Goal: Task Accomplishment & Management: Manage account settings

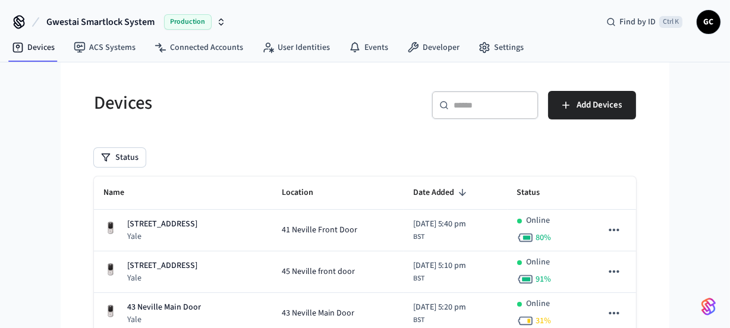
click at [510, 110] on input "text" at bounding box center [492, 105] width 77 height 12
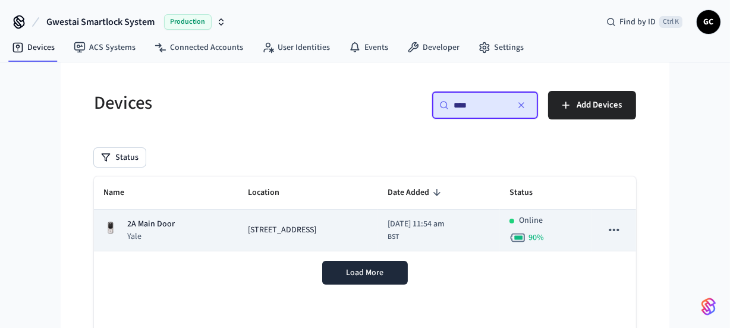
type input "****"
click at [146, 220] on p "2A Main Door" at bounding box center [151, 224] width 48 height 12
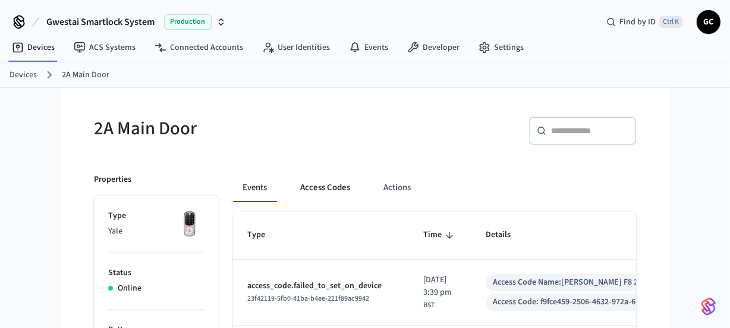
click at [327, 187] on button "Access Codes" at bounding box center [325, 188] width 69 height 29
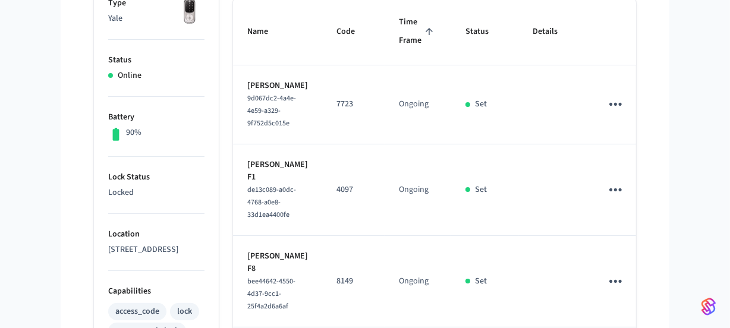
scroll to position [216, 0]
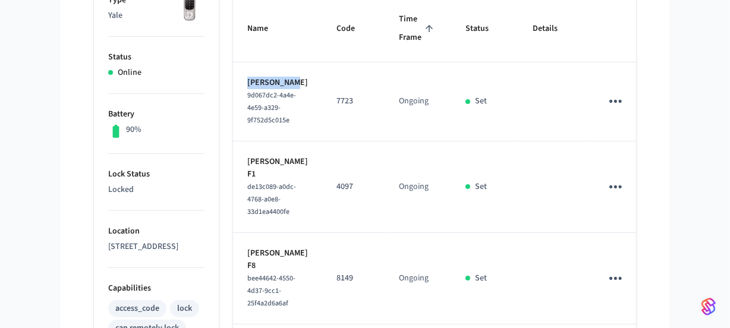
drag, startPoint x: 299, startPoint y: 83, endPoint x: 243, endPoint y: 81, distance: 56.5
click at [243, 81] on td "[PERSON_NAME] 9d067dc2-4a4e-4e59-a329-9f752d5c015e" at bounding box center [277, 101] width 89 height 79
copy p "[PERSON_NAME]"
click at [607, 105] on icon "sticky table" at bounding box center [616, 101] width 18 height 18
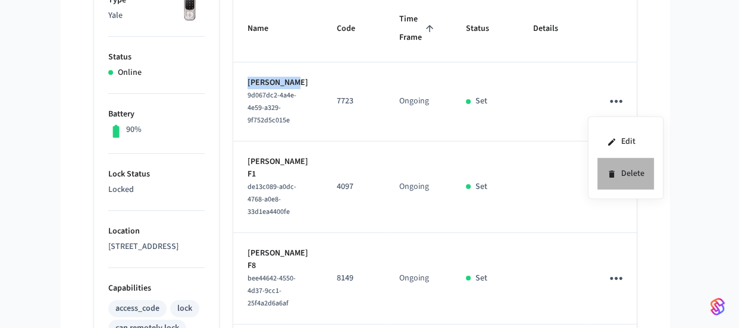
click at [630, 177] on li "Delete" at bounding box center [625, 174] width 56 height 32
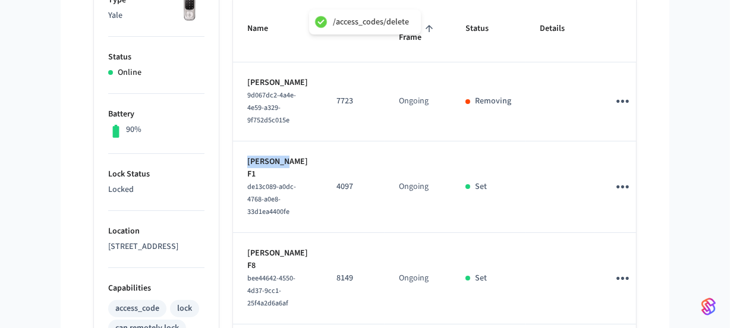
drag, startPoint x: 303, startPoint y: 174, endPoint x: 244, endPoint y: 172, distance: 58.3
click at [244, 172] on td "[PERSON_NAME] F1 de13c089-a0dc-4768-a0e8-33d1ea4400fe" at bounding box center [277, 188] width 89 height 92
copy p "[PERSON_NAME]"
click at [614, 196] on icon "sticky table" at bounding box center [623, 187] width 18 height 18
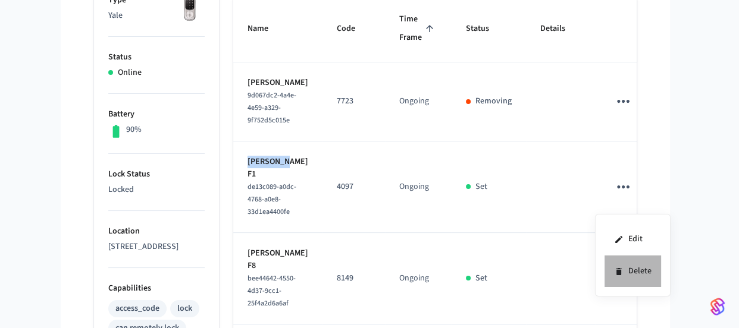
click at [637, 267] on li "Delete" at bounding box center [632, 272] width 56 height 32
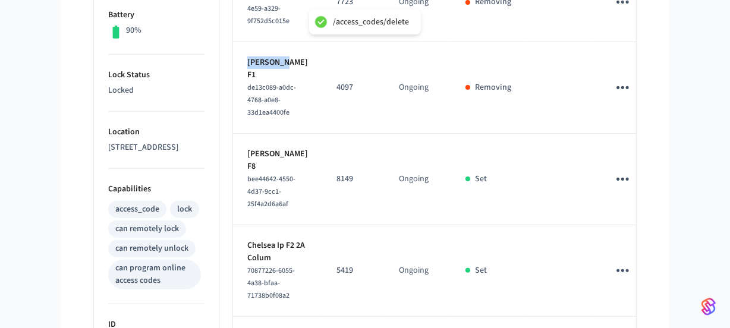
scroll to position [324, 0]
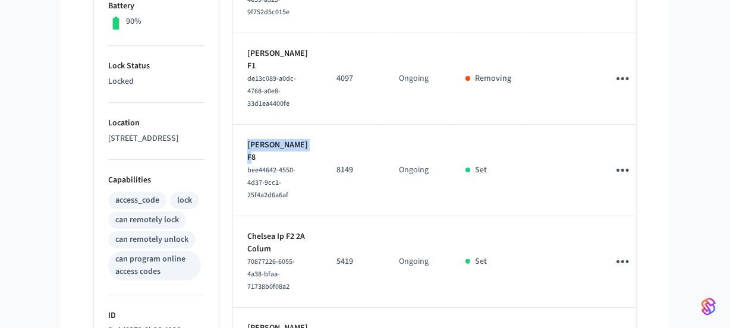
drag, startPoint x: 276, startPoint y: 180, endPoint x: 237, endPoint y: 170, distance: 39.8
click at [237, 170] on td "[PERSON_NAME] F8 bee44642-4550-4d37-9cc1-25f4a2d6a6af" at bounding box center [277, 171] width 89 height 92
copy p "[PERSON_NAME]"
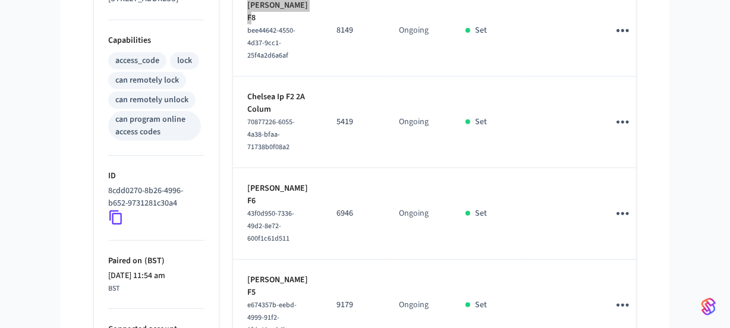
scroll to position [486, 0]
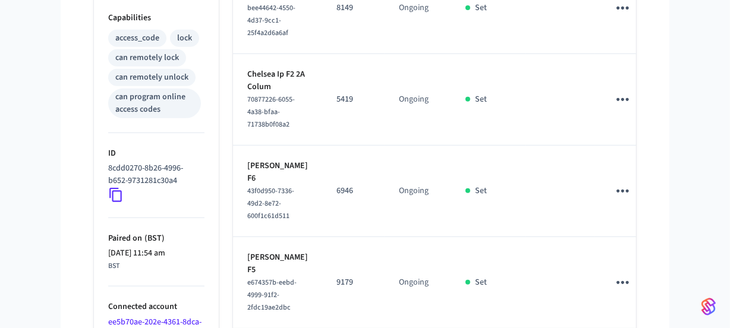
click at [613, 146] on td "sticky table" at bounding box center [625, 100] width 61 height 92
click at [614, 17] on icon "sticky table" at bounding box center [623, 8] width 18 height 18
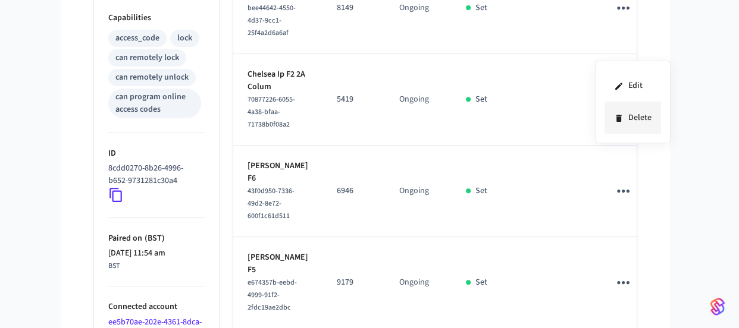
click at [624, 117] on li "Delete" at bounding box center [632, 118] width 56 height 32
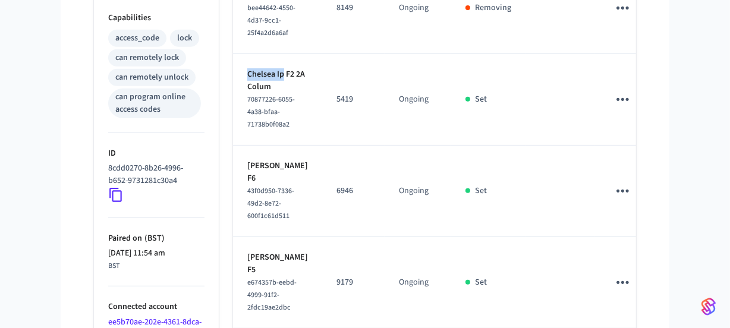
drag, startPoint x: 287, startPoint y: 124, endPoint x: 245, endPoint y: 122, distance: 42.2
click at [245, 122] on td "Chelsea Ip F2 2A Colum 70877226-6055-4a38-bfaa-71738b0f08a2" at bounding box center [277, 100] width 89 height 92
copy p "Chelsea Ip"
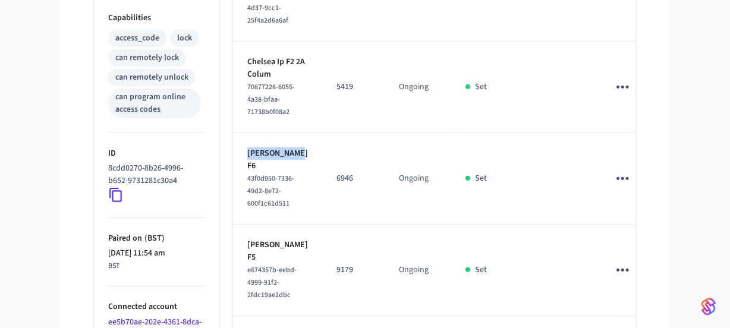
drag, startPoint x: 279, startPoint y: 255, endPoint x: 244, endPoint y: 245, distance: 35.9
click at [244, 225] on td "[PERSON_NAME] F6 43f0d950-7336-49d2-8e72-600f1c61d511" at bounding box center [277, 179] width 89 height 92
copy p "[PERSON_NAME]"
click at [614, 188] on icon "sticky table" at bounding box center [623, 178] width 18 height 18
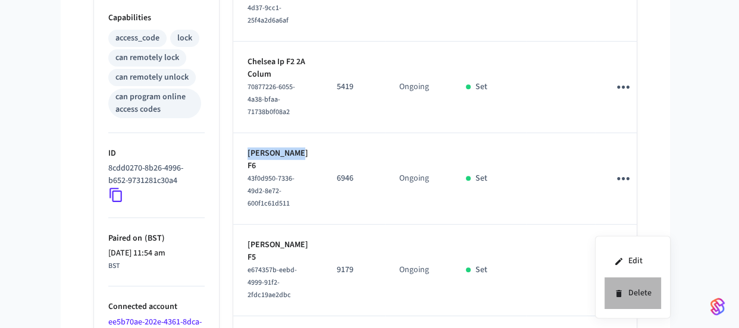
click at [634, 293] on li "Delete" at bounding box center [632, 294] width 56 height 32
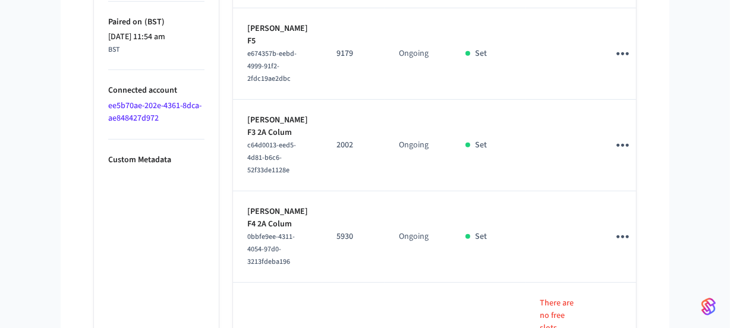
scroll to position [702, 0]
drag, startPoint x: 272, startPoint y: 141, endPoint x: 240, endPoint y: 131, distance: 34.2
click at [240, 100] on td "[PERSON_NAME] F5 e674357b-eebd-4999-91f2-2fdc19ae2dbc" at bounding box center [277, 55] width 89 height 92
copy p "[PERSON_NAME]"
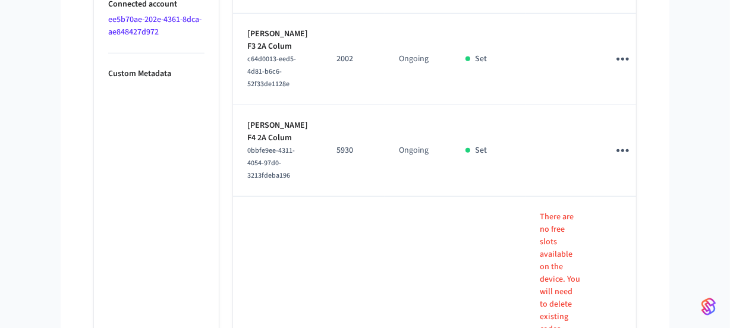
scroll to position [810, 0]
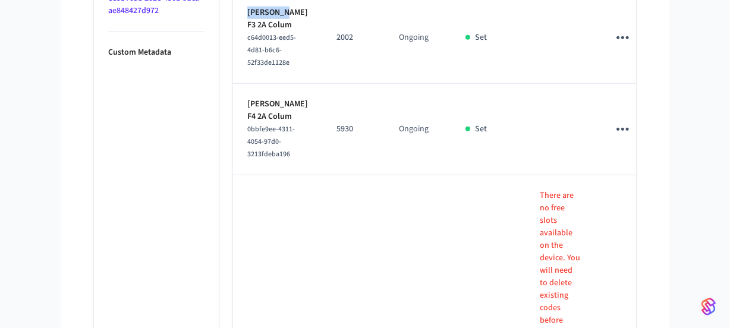
drag, startPoint x: 285, startPoint y: 123, endPoint x: 247, endPoint y: 124, distance: 37.5
click at [247, 32] on p "[PERSON_NAME] F3 2A Colum" at bounding box center [277, 19] width 61 height 25
copy p "[PERSON_NAME]"
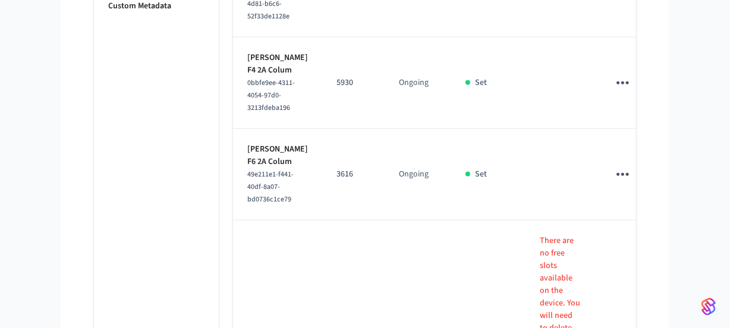
scroll to position [919, 0]
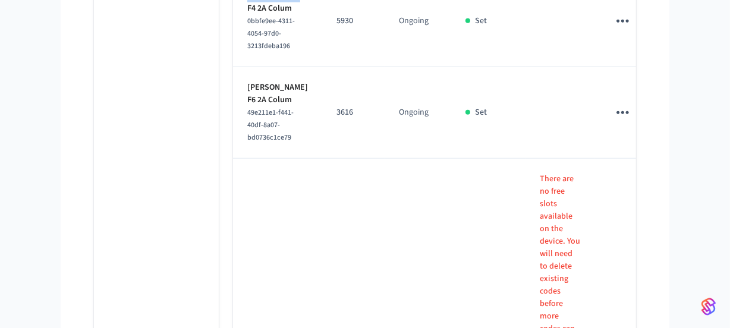
drag, startPoint x: 288, startPoint y: 133, endPoint x: 245, endPoint y: 131, distance: 43.4
click at [245, 67] on td "[PERSON_NAME] F4 2A Colum 0bbfe9ee-4311-4054-97d0-3213fdeba196" at bounding box center [277, 22] width 89 height 92
copy p "[PERSON_NAME]"
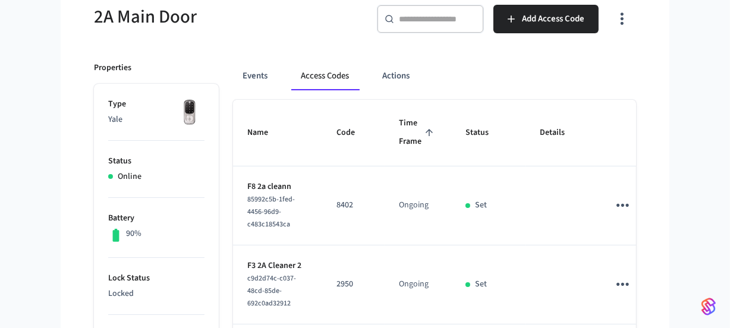
scroll to position [0, 0]
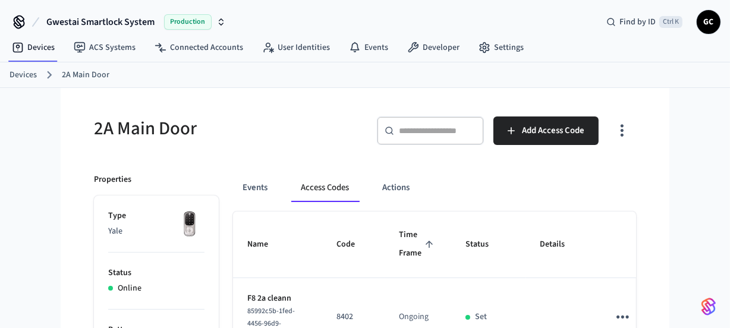
click at [19, 76] on link "Devices" at bounding box center [23, 75] width 27 height 12
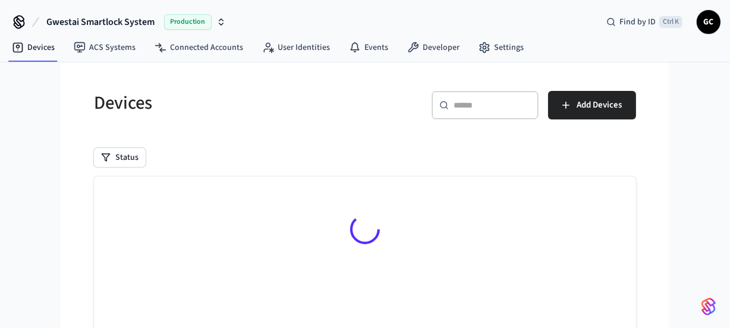
click at [444, 133] on div "Devices ​ ​ Add Devices Status Searching..." at bounding box center [364, 257] width 561 height 361
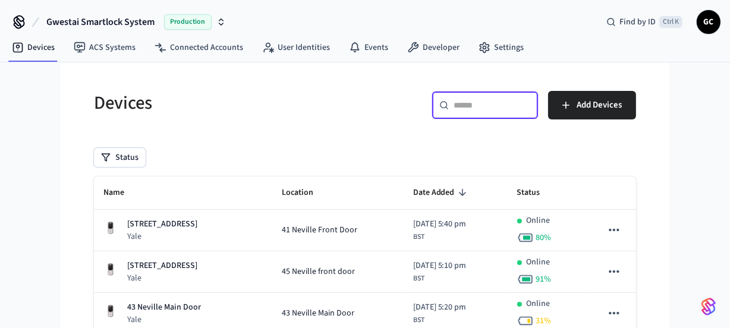
click at [470, 107] on input "text" at bounding box center [492, 105] width 77 height 12
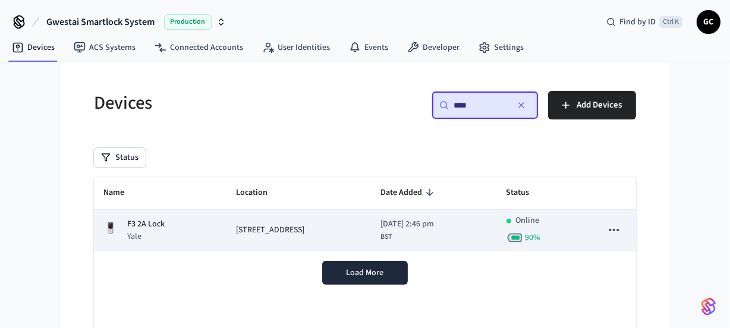
type input "****"
click at [250, 225] on span "[STREET_ADDRESS]" at bounding box center [270, 230] width 68 height 12
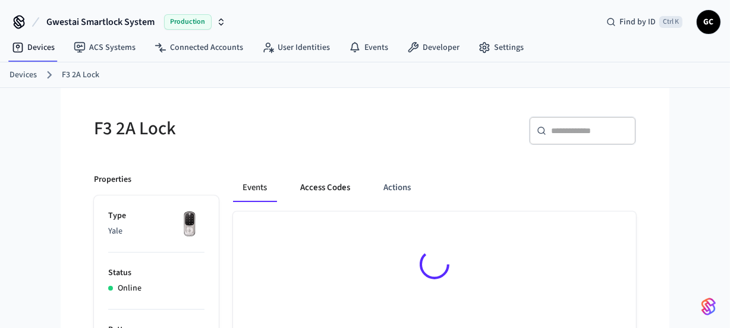
click at [339, 192] on button "Access Codes" at bounding box center [325, 188] width 69 height 29
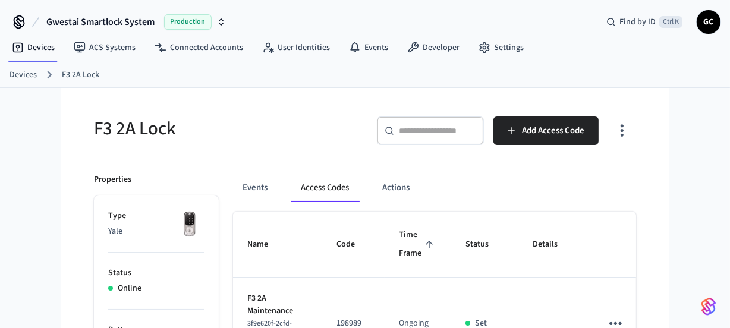
drag, startPoint x: 23, startPoint y: 71, endPoint x: 233, endPoint y: 78, distance: 210.0
click at [24, 71] on link "Devices" at bounding box center [23, 75] width 27 height 12
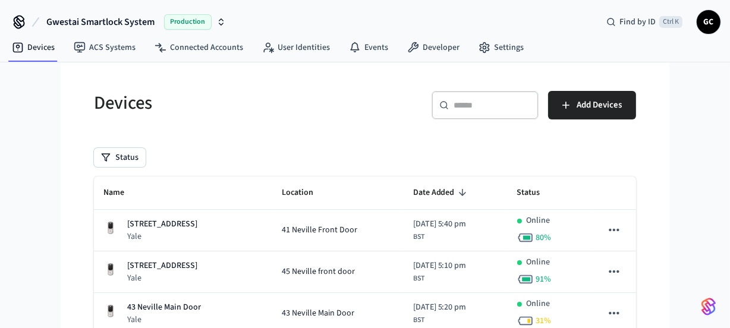
click at [462, 102] on input "text" at bounding box center [492, 105] width 77 height 12
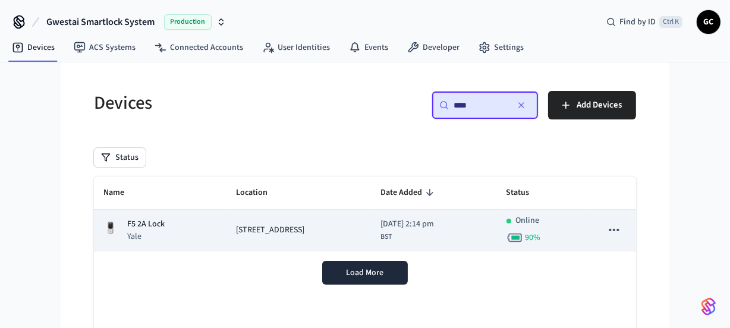
type input "****"
click at [256, 225] on span "[STREET_ADDRESS]" at bounding box center [270, 230] width 68 height 12
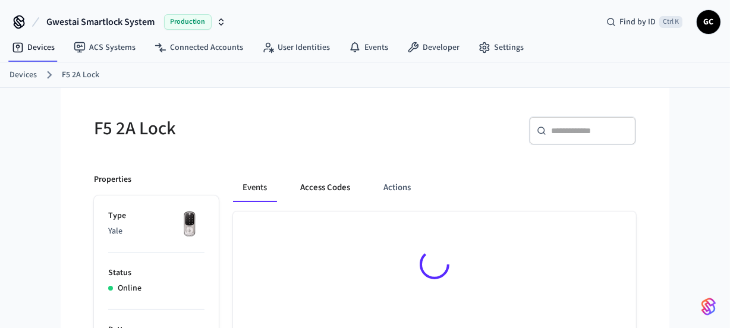
click at [335, 186] on button "Access Codes" at bounding box center [325, 188] width 69 height 29
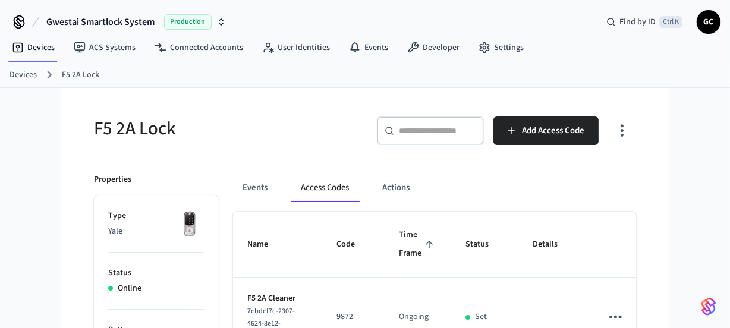
click at [19, 69] on link "Devices" at bounding box center [23, 75] width 27 height 12
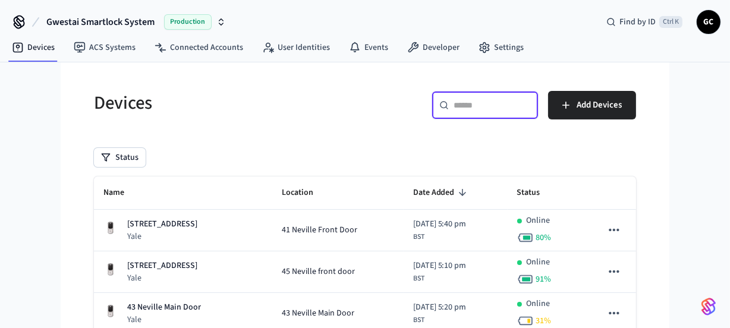
click at [476, 107] on input "text" at bounding box center [492, 105] width 77 height 12
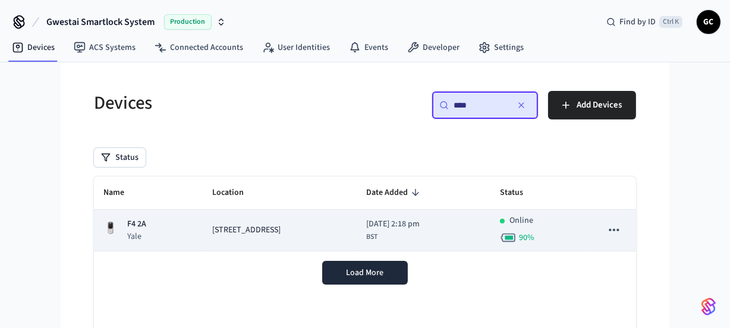
type input "****"
click at [254, 223] on td "[STREET_ADDRESS]" at bounding box center [280, 231] width 154 height 42
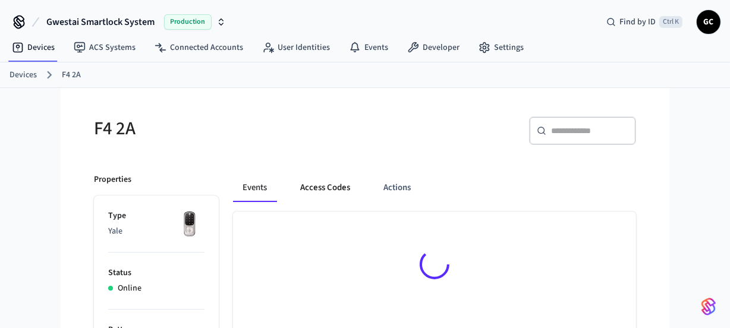
click at [330, 185] on button "Access Codes" at bounding box center [325, 188] width 69 height 29
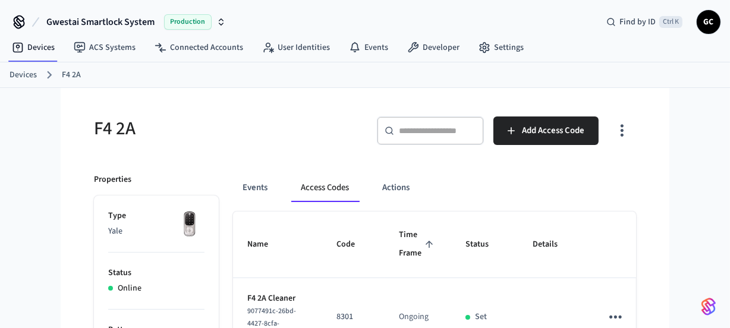
click at [443, 136] on div "​ ​" at bounding box center [430, 131] width 107 height 29
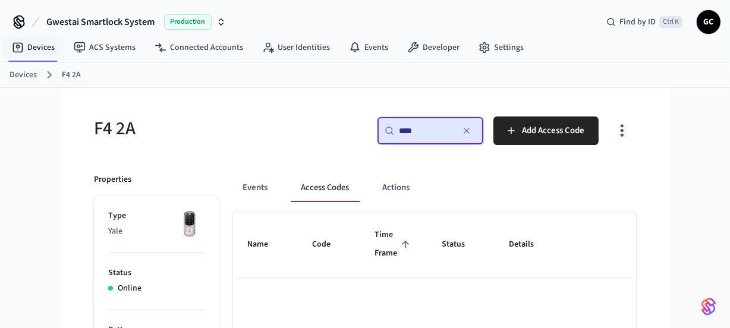
type input "****"
click at [17, 69] on link "Devices" at bounding box center [23, 75] width 27 height 12
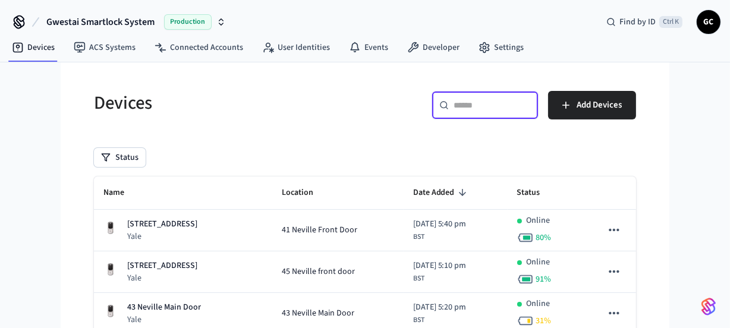
click at [470, 102] on input "text" at bounding box center [492, 105] width 77 height 12
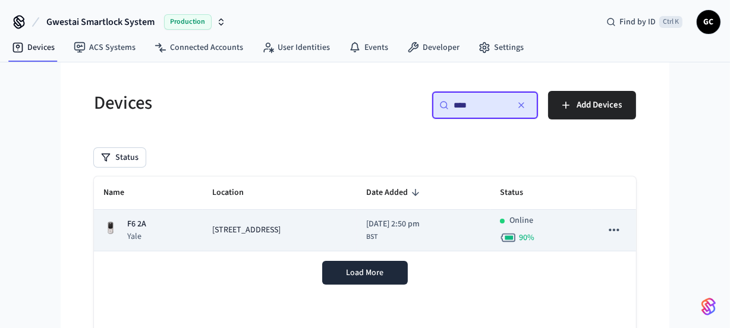
type input "****"
click at [140, 223] on p "F6 2A" at bounding box center [136, 224] width 19 height 12
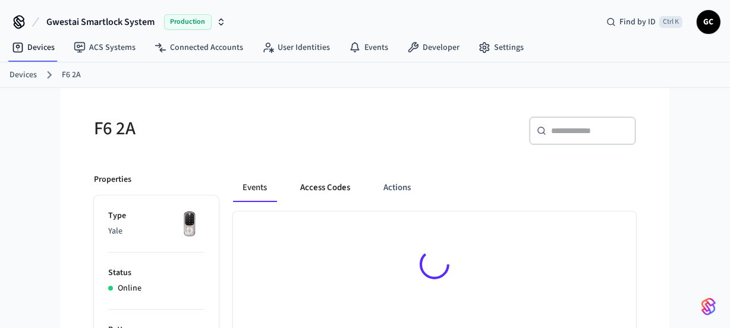
click at [329, 181] on button "Access Codes" at bounding box center [325, 188] width 69 height 29
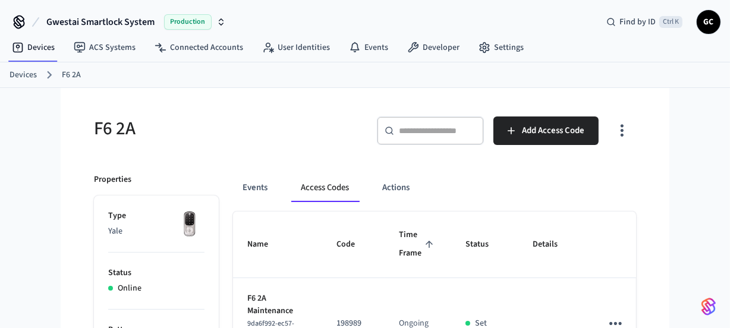
click at [24, 77] on link "Devices" at bounding box center [23, 75] width 27 height 12
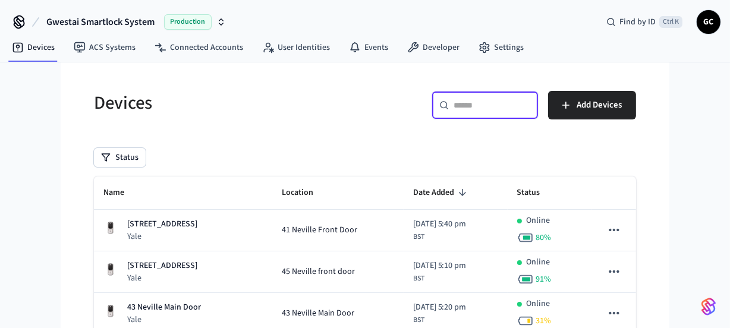
click at [475, 109] on input "text" at bounding box center [492, 105] width 77 height 12
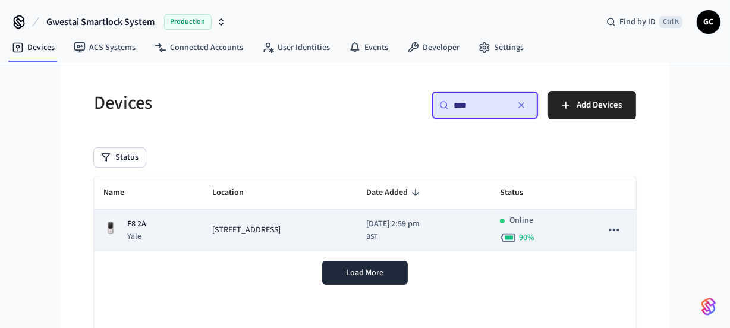
type input "****"
click at [237, 225] on span "[STREET_ADDRESS]" at bounding box center [246, 230] width 68 height 12
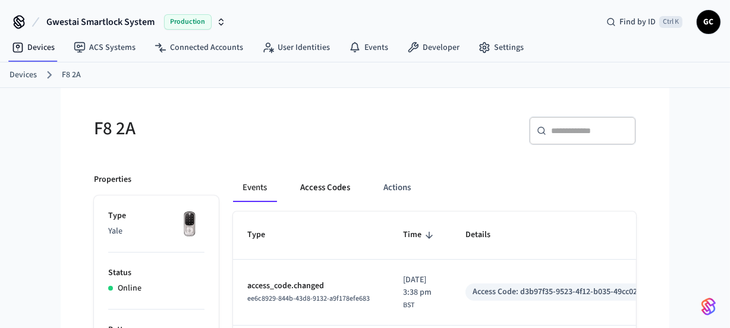
click at [332, 183] on button "Access Codes" at bounding box center [325, 188] width 69 height 29
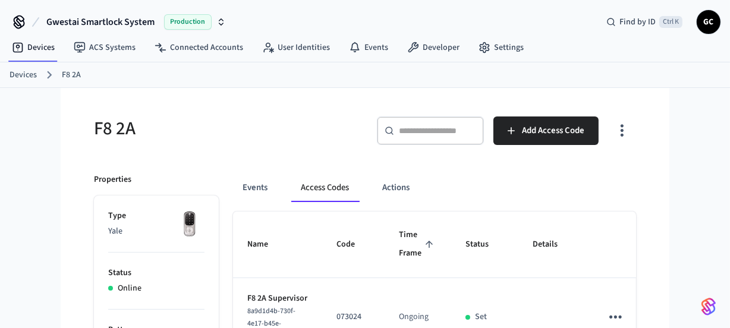
drag, startPoint x: 27, startPoint y: 76, endPoint x: 60, endPoint y: 78, distance: 33.4
click at [28, 76] on link "Devices" at bounding box center [23, 75] width 27 height 12
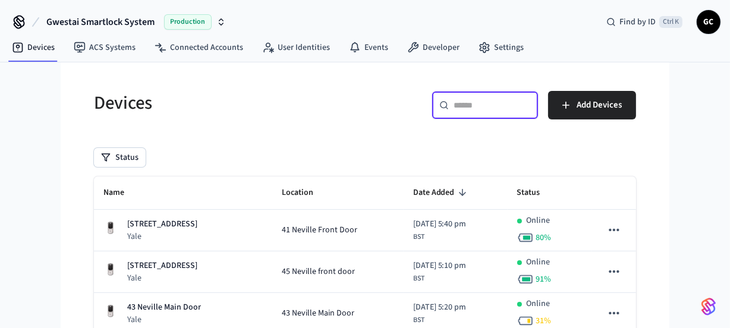
click at [463, 107] on input "text" at bounding box center [492, 105] width 77 height 12
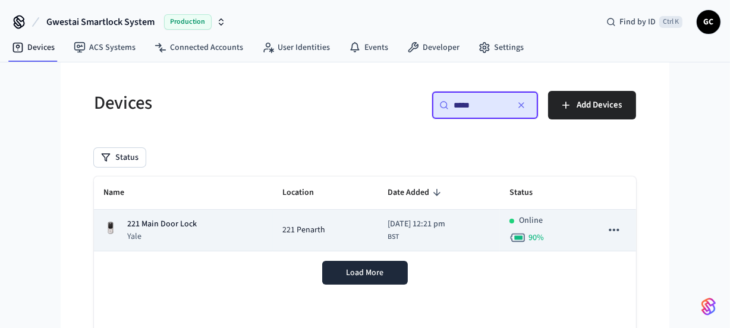
type input "*****"
click at [165, 219] on p "221 Main Door Lock" at bounding box center [162, 224] width 70 height 12
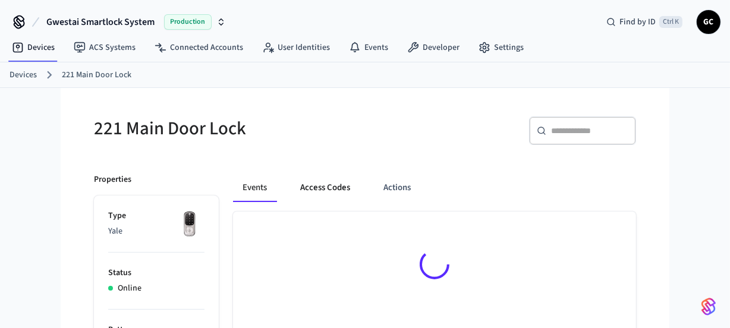
click at [319, 184] on button "Access Codes" at bounding box center [325, 188] width 69 height 29
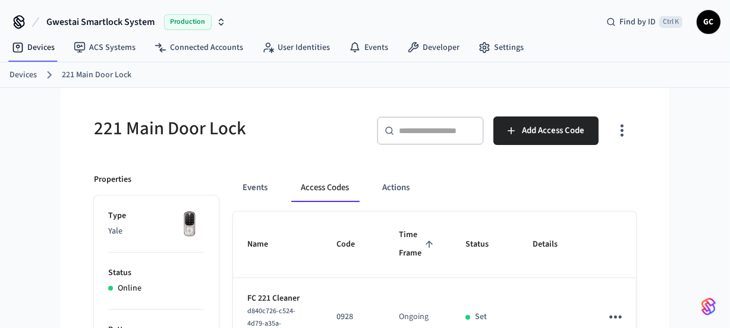
drag, startPoint x: 13, startPoint y: 72, endPoint x: 20, endPoint y: 74, distance: 6.8
click at [13, 72] on link "Devices" at bounding box center [23, 75] width 27 height 12
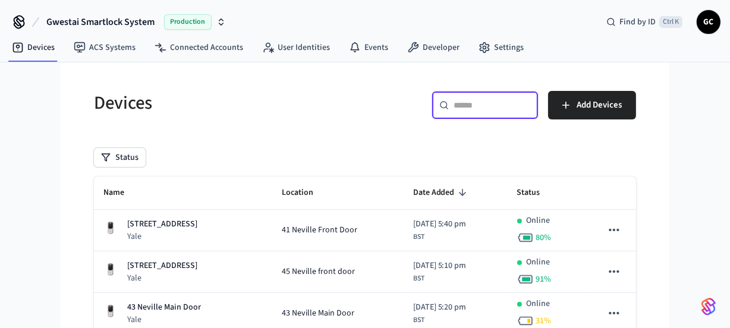
click at [461, 106] on input "text" at bounding box center [492, 105] width 77 height 12
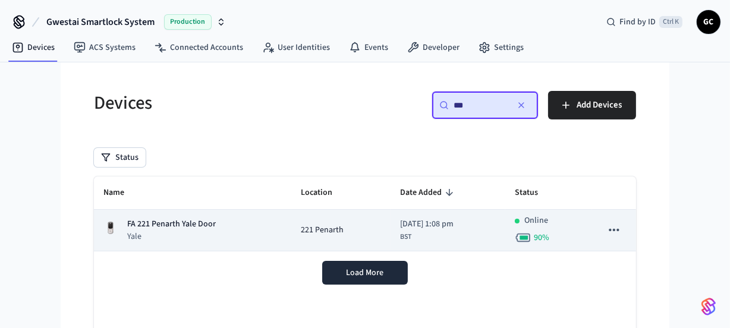
type input "**"
click at [188, 222] on p "FA 221 Penarth Yale Door" at bounding box center [171, 224] width 89 height 12
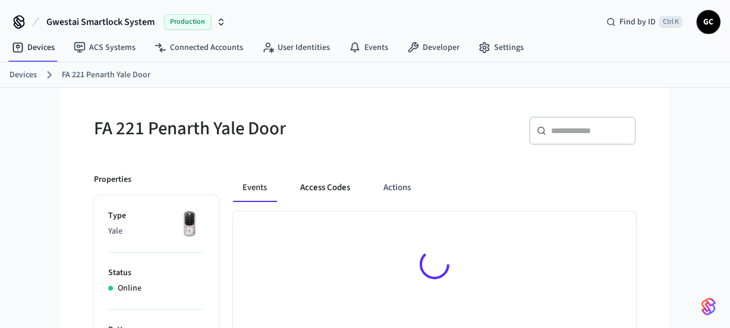
click at [329, 188] on button "Access Codes" at bounding box center [325, 188] width 69 height 29
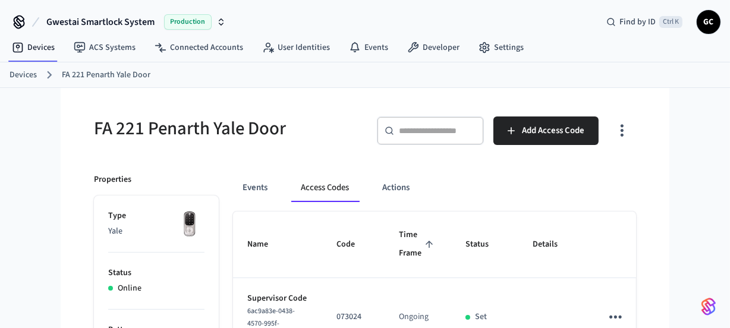
click at [27, 76] on link "Devices" at bounding box center [23, 75] width 27 height 12
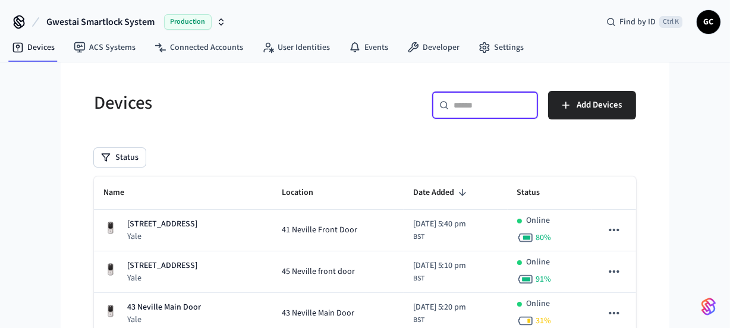
click at [488, 109] on input "text" at bounding box center [492, 105] width 77 height 12
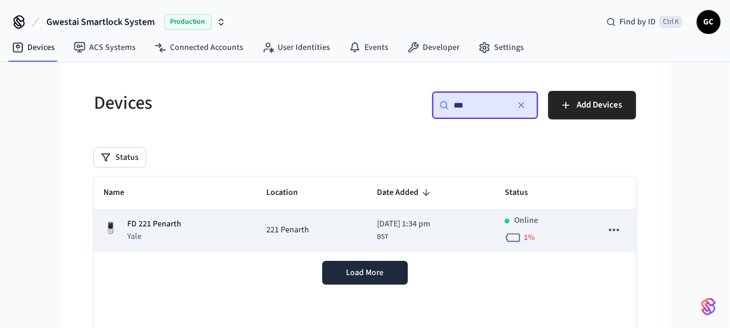
type input "**"
click at [302, 231] on div "221 Penarth" at bounding box center [312, 230] width 92 height 12
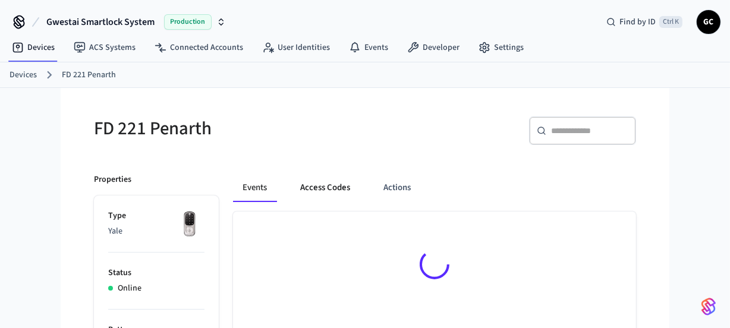
click at [314, 181] on button "Access Codes" at bounding box center [325, 188] width 69 height 29
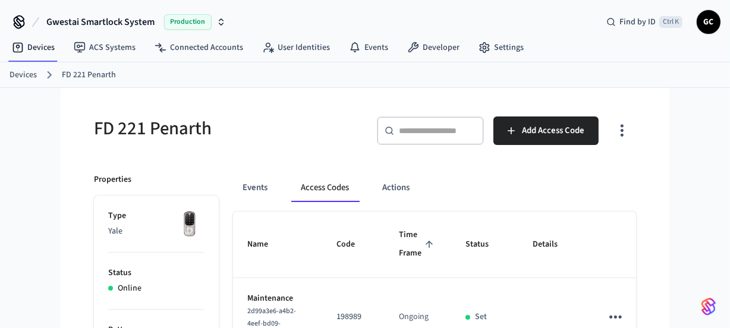
click at [24, 73] on link "Devices" at bounding box center [23, 75] width 27 height 12
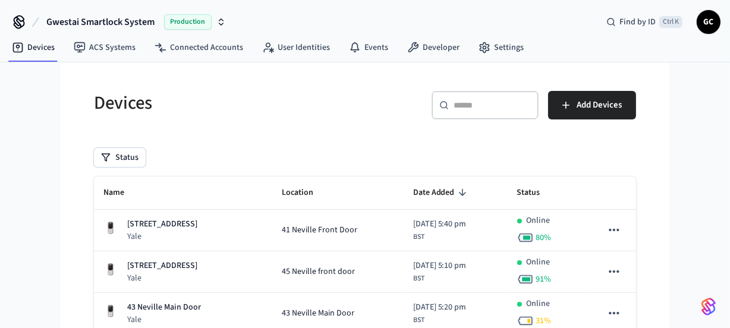
click at [467, 109] on input "text" at bounding box center [492, 105] width 77 height 12
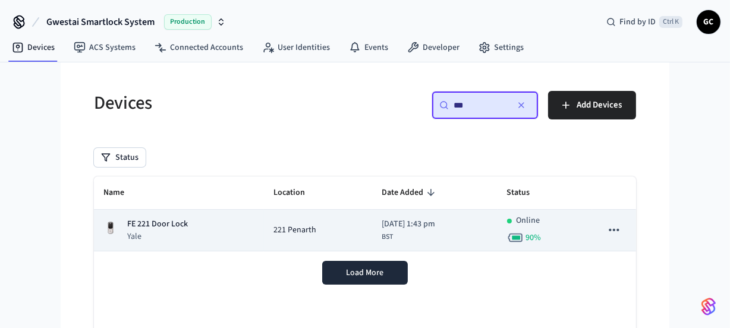
type input "**"
drag, startPoint x: 266, startPoint y: 223, endPoint x: 274, endPoint y: 227, distance: 8.8
click at [266, 224] on td "221 Penarth" at bounding box center [318, 231] width 108 height 42
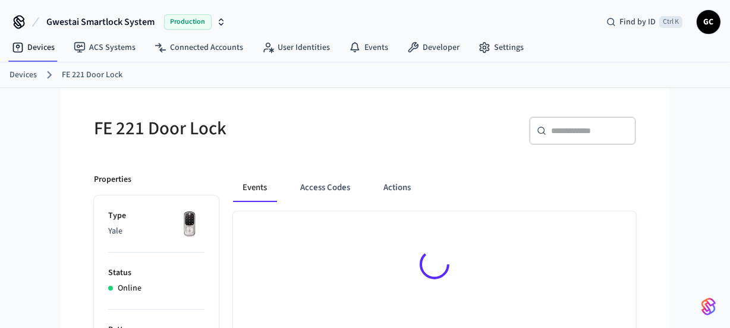
click at [331, 184] on button "Access Codes" at bounding box center [325, 188] width 69 height 29
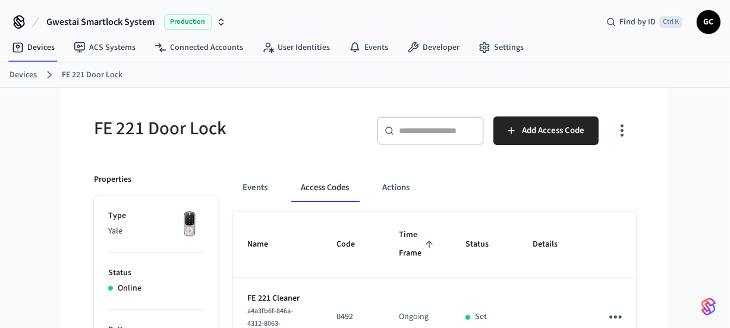
click at [26, 74] on link "Devices" at bounding box center [23, 75] width 27 height 12
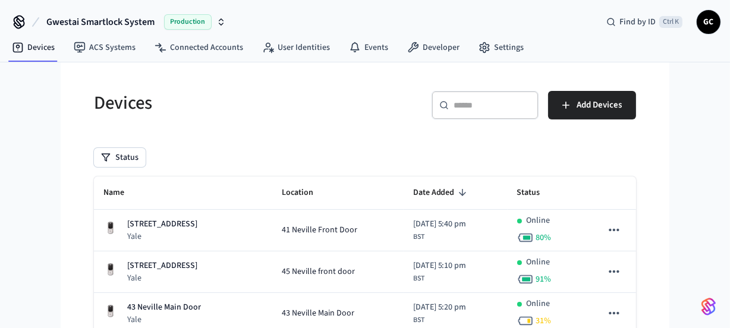
click at [505, 104] on input "text" at bounding box center [492, 105] width 77 height 12
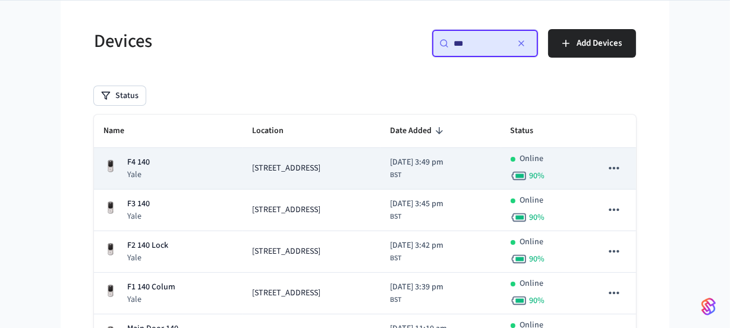
scroll to position [164, 0]
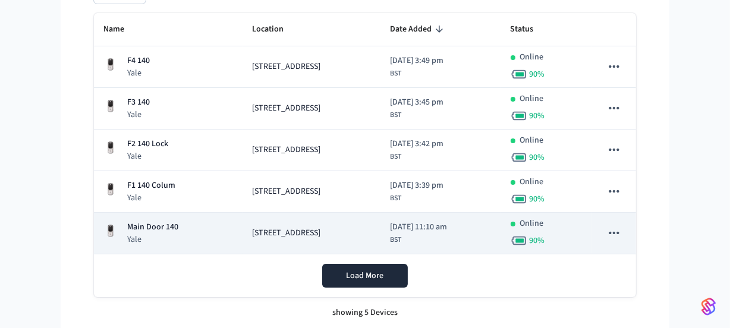
type input "***"
click at [255, 227] on span "[STREET_ADDRESS]" at bounding box center [286, 233] width 68 height 12
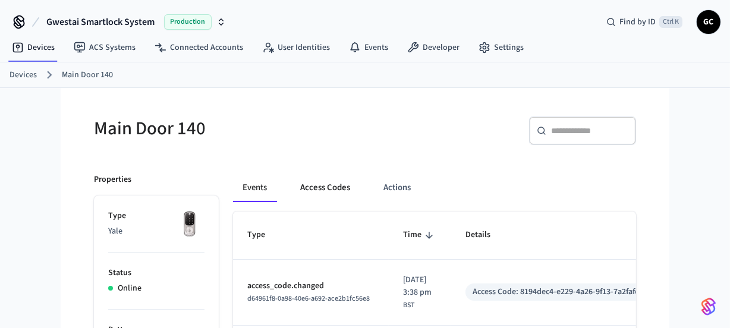
click at [320, 190] on button "Access Codes" at bounding box center [325, 188] width 69 height 29
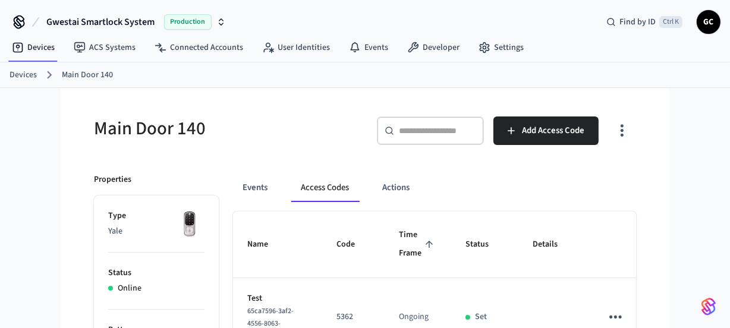
click at [14, 83] on div "Devices Main Door 140" at bounding box center [365, 75] width 730 height 26
click at [22, 76] on link "Devices" at bounding box center [23, 75] width 27 height 12
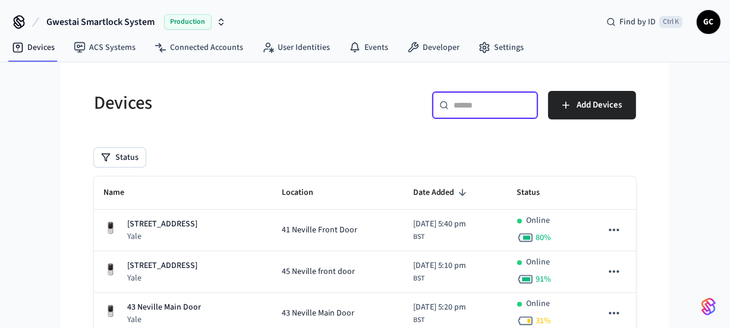
click at [461, 103] on input "text" at bounding box center [492, 105] width 77 height 12
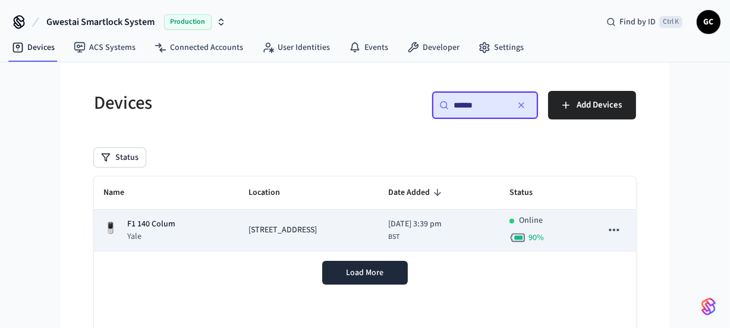
type input "******"
click at [214, 232] on div "F1 140 Colum Yale" at bounding box center [166, 230] width 126 height 24
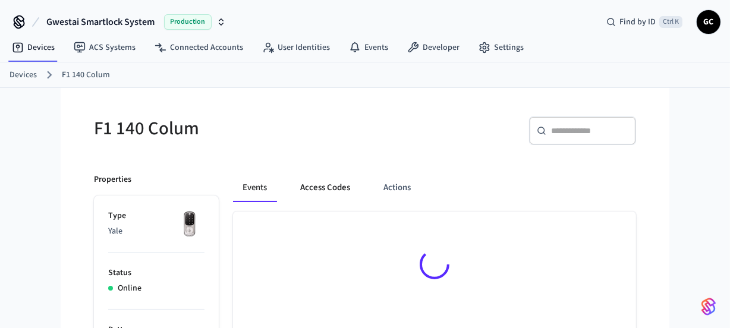
click at [313, 194] on button "Access Codes" at bounding box center [325, 188] width 69 height 29
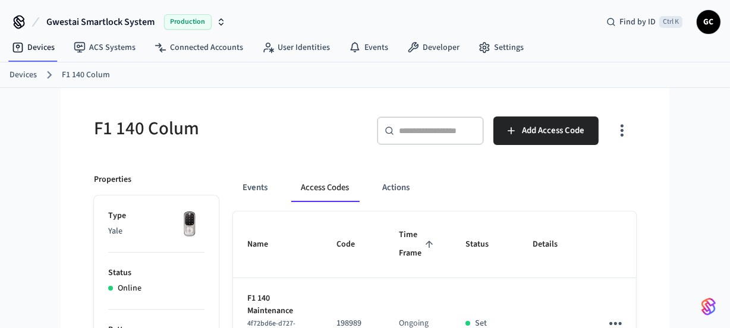
click at [12, 65] on div "Devices F1 140 Colum" at bounding box center [365, 75] width 730 height 26
click at [20, 75] on link "Devices" at bounding box center [23, 75] width 27 height 12
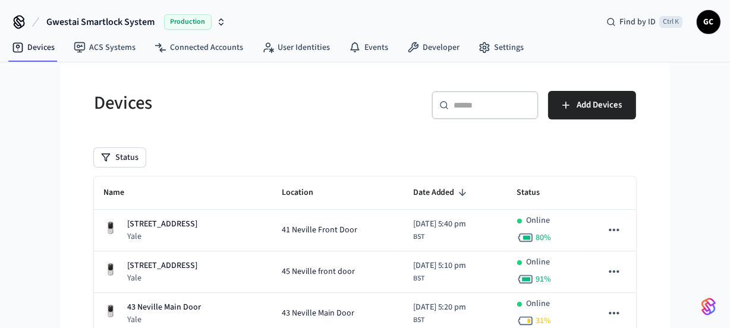
click at [491, 98] on div "​ ​" at bounding box center [485, 105] width 107 height 29
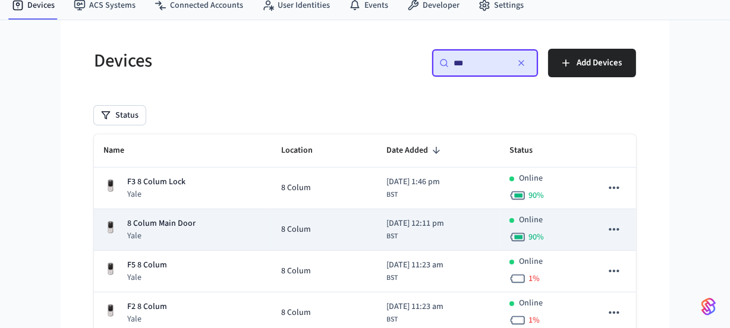
scroll to position [108, 0]
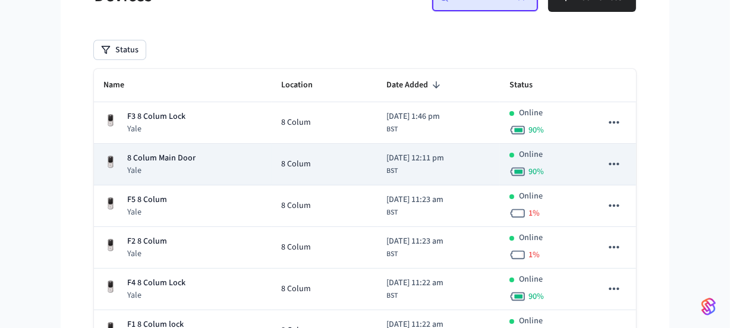
type input "***"
click at [161, 153] on p "8 Colum Main Door" at bounding box center [161, 158] width 68 height 12
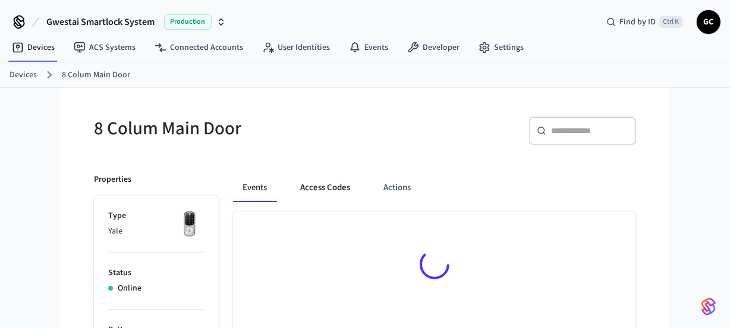
click at [335, 185] on button "Access Codes" at bounding box center [325, 188] width 69 height 29
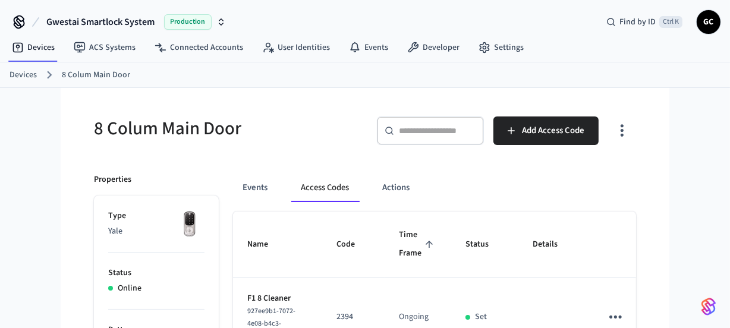
click at [23, 73] on link "Devices" at bounding box center [23, 75] width 27 height 12
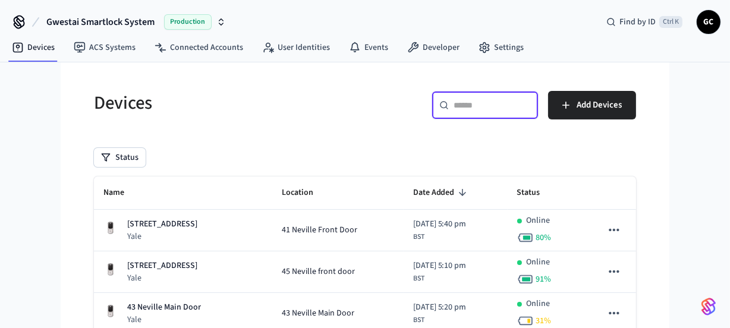
click at [467, 105] on input "text" at bounding box center [492, 105] width 77 height 12
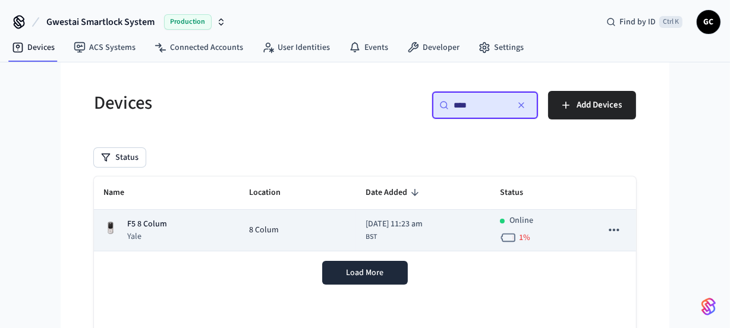
type input "****"
click at [189, 224] on div "F5 8 Colum Yale" at bounding box center [166, 230] width 127 height 24
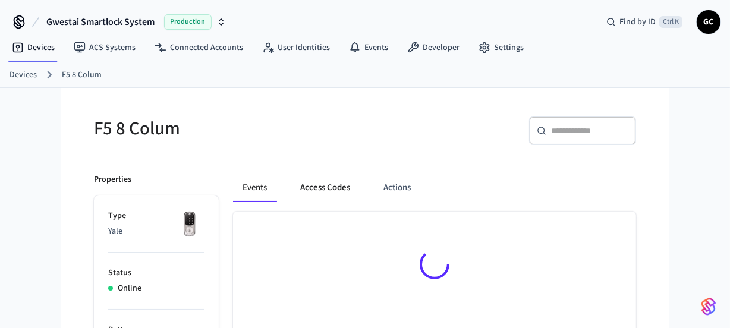
click at [340, 190] on button "Access Codes" at bounding box center [325, 188] width 69 height 29
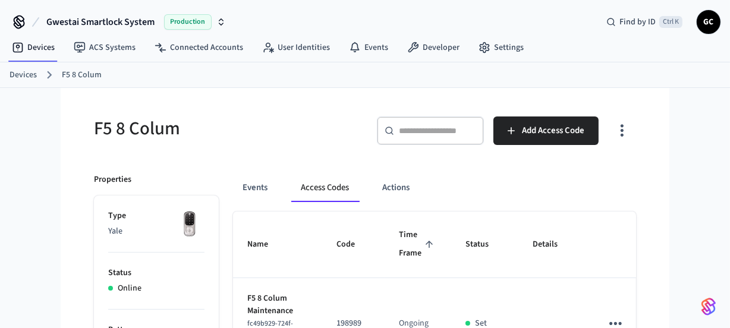
click at [27, 75] on link "Devices" at bounding box center [23, 75] width 27 height 12
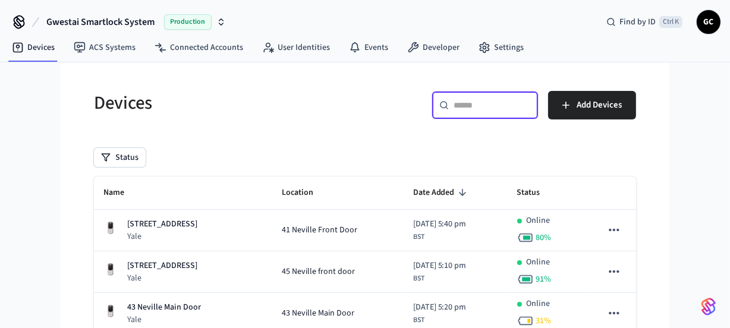
click at [486, 101] on input "text" at bounding box center [492, 105] width 77 height 12
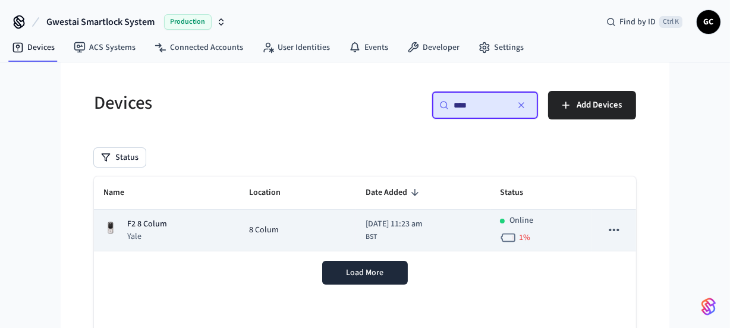
type input "****"
click at [240, 226] on td "8 Colum" at bounding box center [298, 231] width 117 height 42
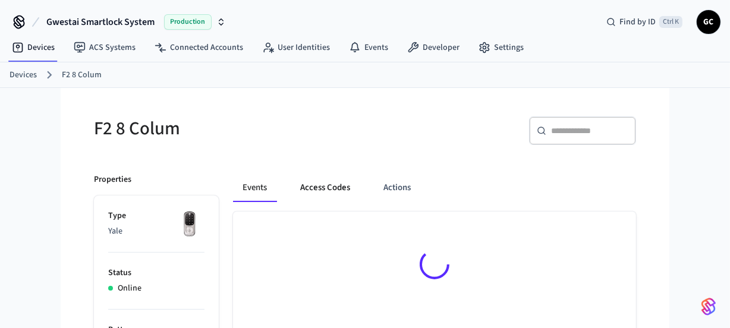
click at [314, 185] on button "Access Codes" at bounding box center [325, 188] width 69 height 29
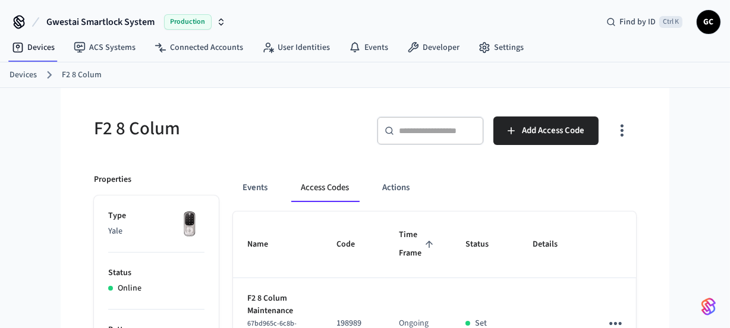
click at [31, 71] on link "Devices" at bounding box center [23, 75] width 27 height 12
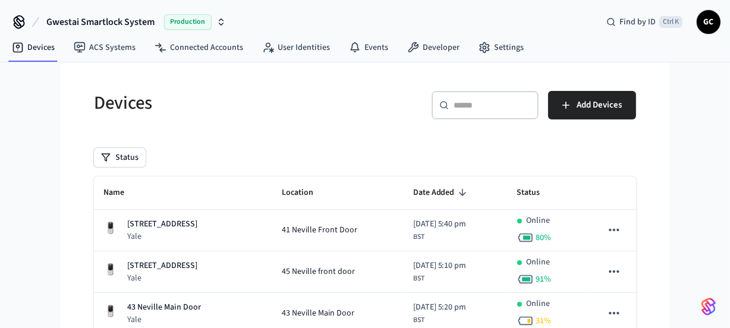
click at [514, 91] on div "​ ​" at bounding box center [485, 105] width 107 height 29
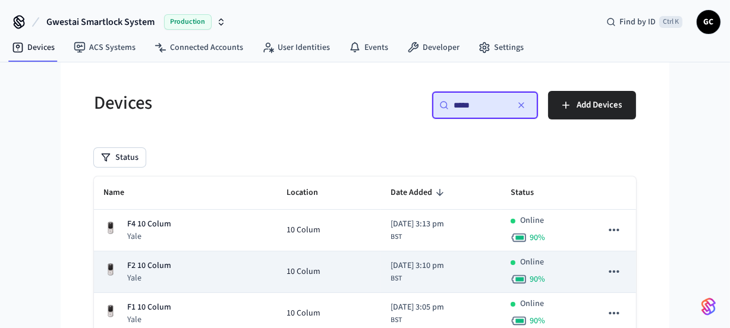
scroll to position [157, 0]
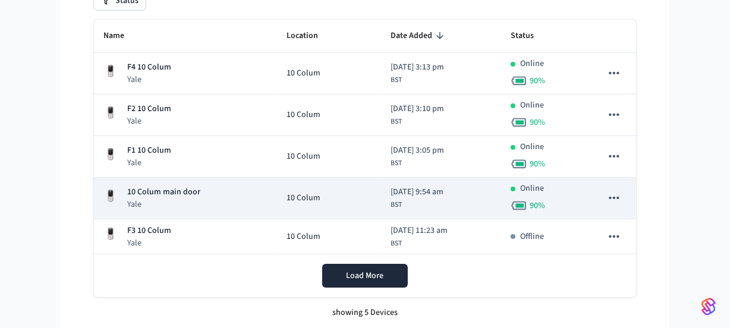
type input "*****"
click at [199, 193] on div "10 Colum main door Yale" at bounding box center [185, 198] width 164 height 24
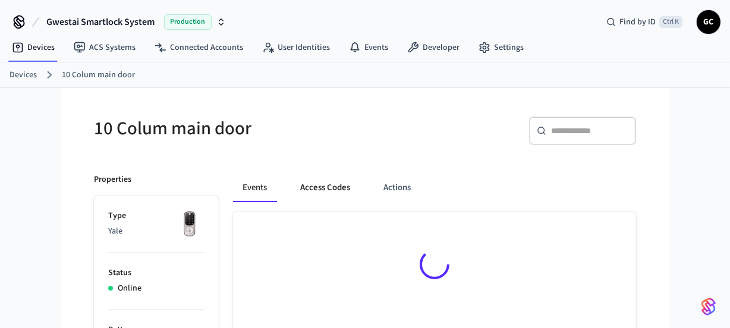
click at [332, 183] on button "Access Codes" at bounding box center [325, 188] width 69 height 29
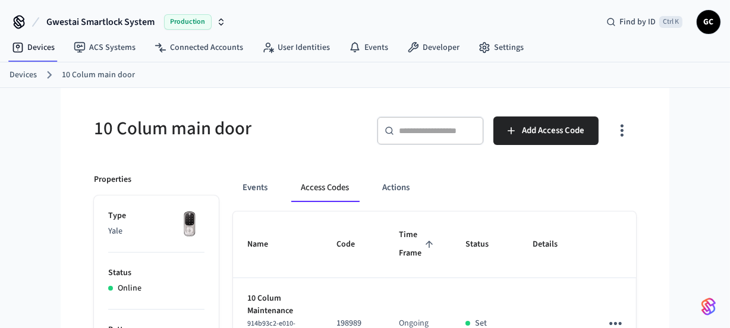
click at [18, 70] on link "Devices" at bounding box center [23, 75] width 27 height 12
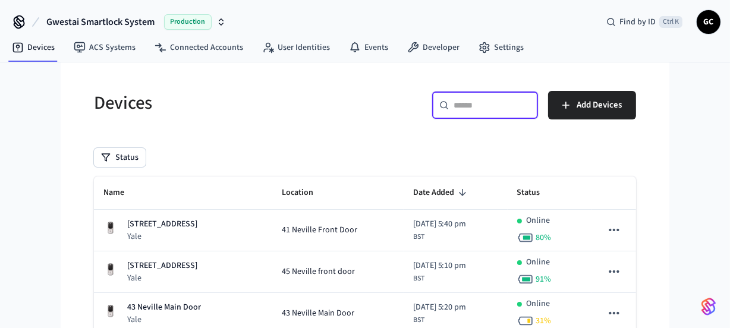
click at [461, 106] on input "text" at bounding box center [492, 105] width 77 height 12
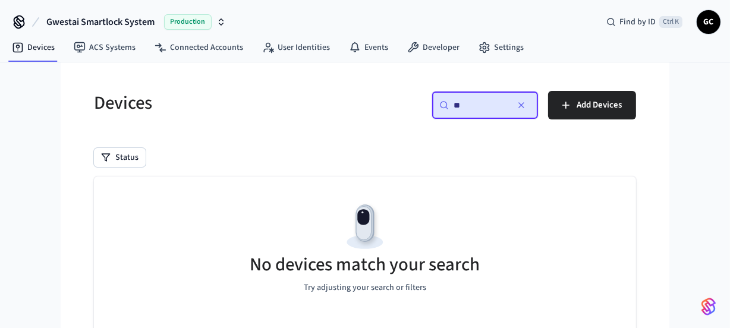
type input "*"
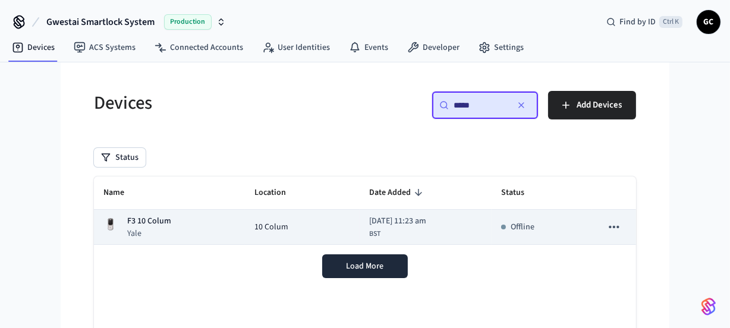
type input "*****"
click at [166, 218] on p "F3 10 Colum" at bounding box center [149, 221] width 44 height 12
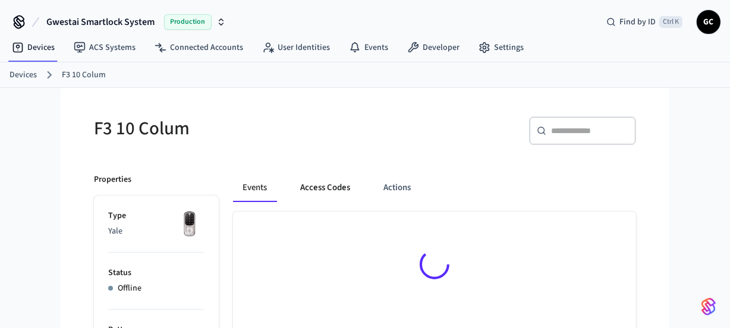
drag, startPoint x: 320, startPoint y: 190, endPoint x: 329, endPoint y: 197, distance: 11.4
click at [321, 190] on button "Access Codes" at bounding box center [325, 188] width 69 height 29
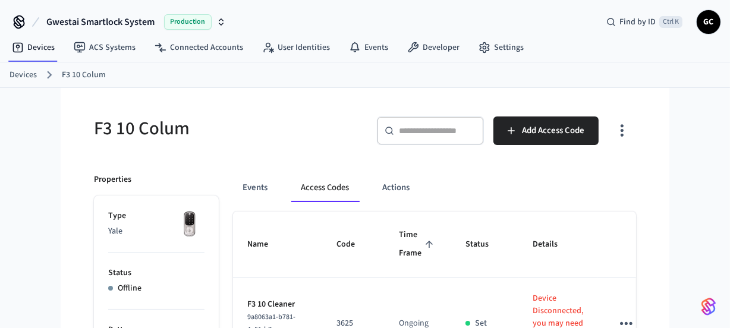
click at [21, 75] on link "Devices" at bounding box center [23, 75] width 27 height 12
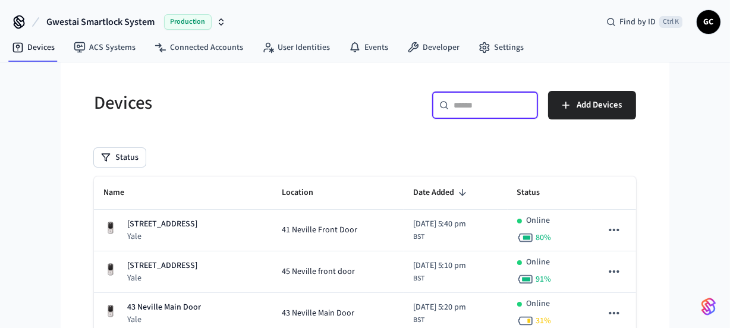
click at [477, 109] on input "text" at bounding box center [492, 105] width 77 height 12
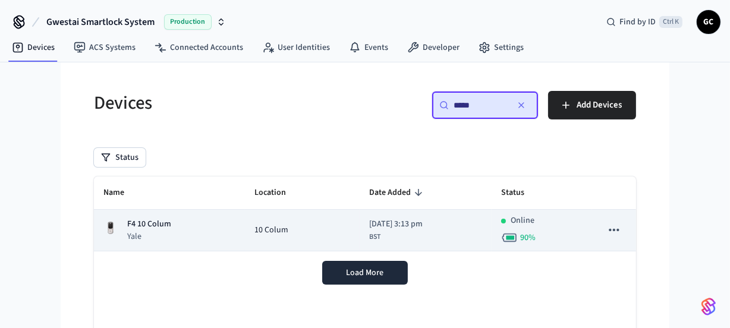
type input "*****"
click at [259, 224] on span "10 Colum" at bounding box center [271, 230] width 34 height 12
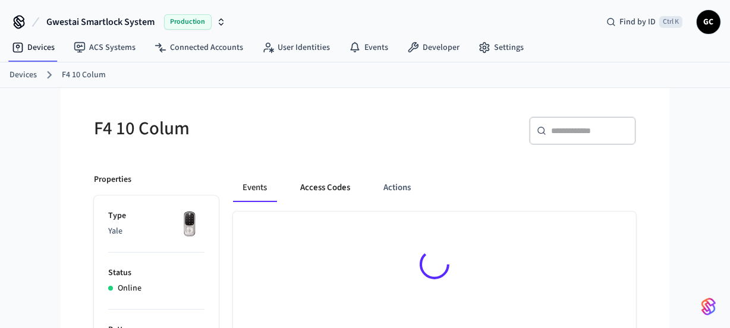
click at [316, 182] on button "Access Codes" at bounding box center [325, 188] width 69 height 29
